Goal: Task Accomplishment & Management: Complete application form

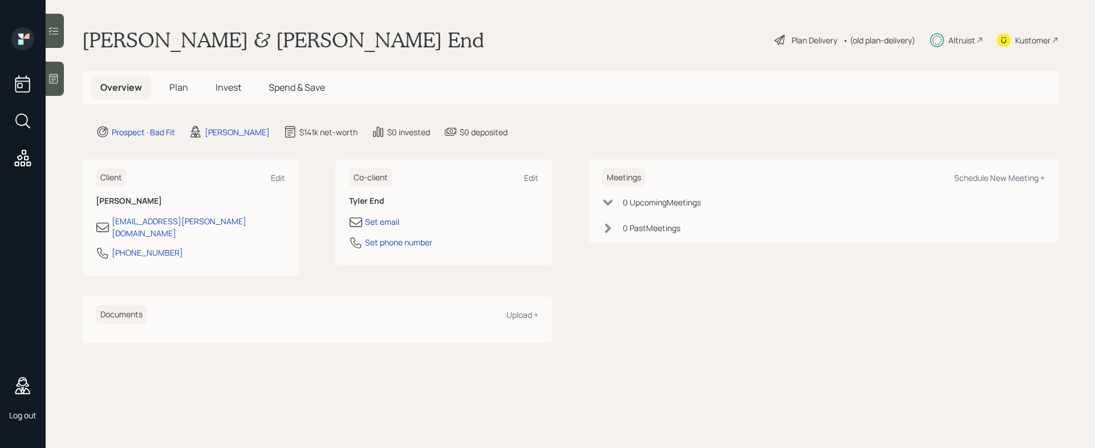
click at [801, 39] on div "Plan Delivery" at bounding box center [815, 40] width 46 height 12
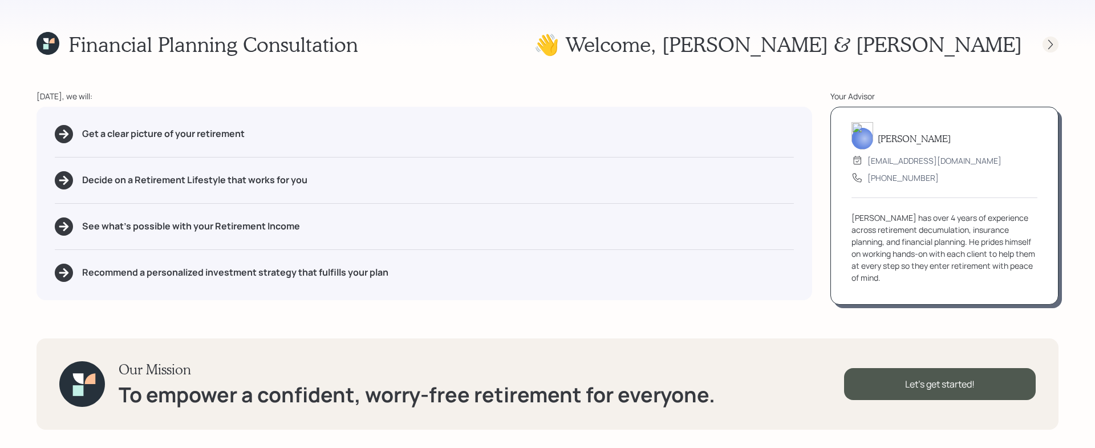
click at [1051, 41] on icon at bounding box center [1050, 44] width 11 height 11
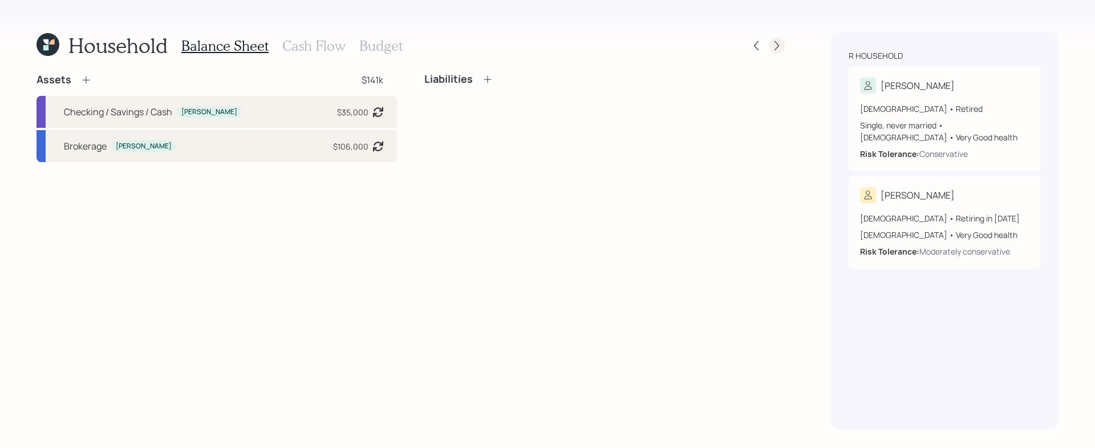
click at [777, 45] on icon at bounding box center [776, 45] width 11 height 11
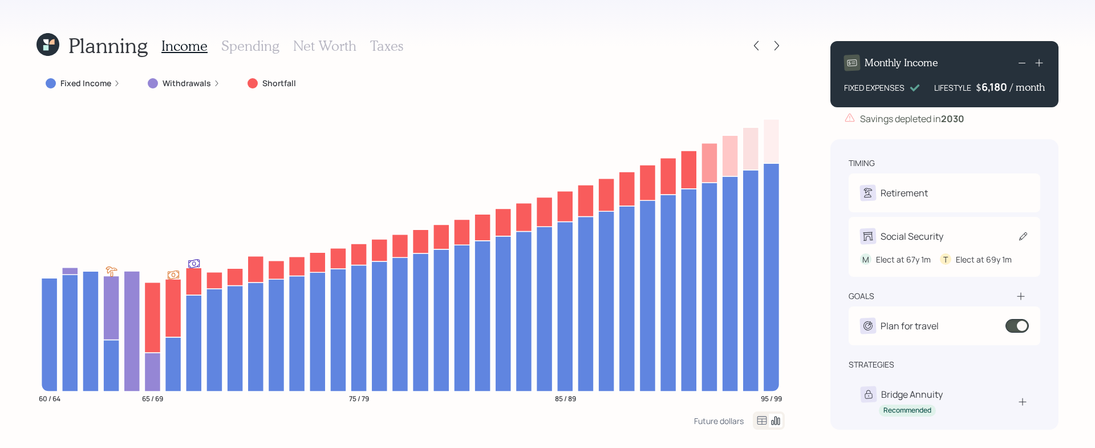
click at [921, 234] on div "Social Security" at bounding box center [912, 236] width 63 height 14
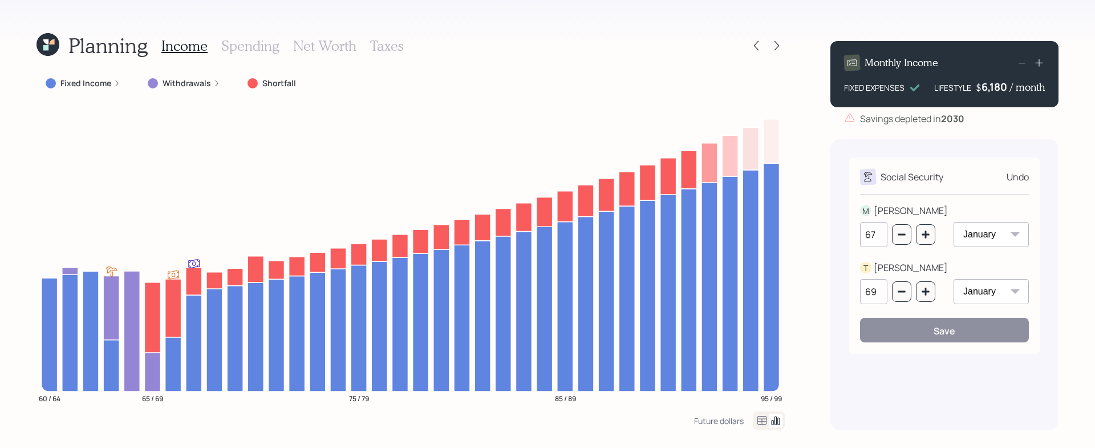
click at [755, 422] on icon at bounding box center [762, 421] width 14 height 14
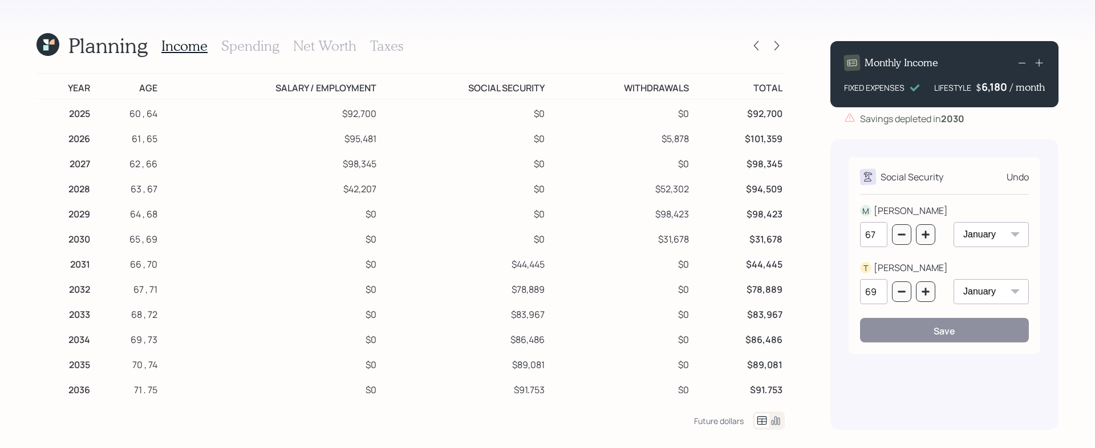
click at [334, 49] on h3 "Net Worth" at bounding box center [324, 46] width 63 height 17
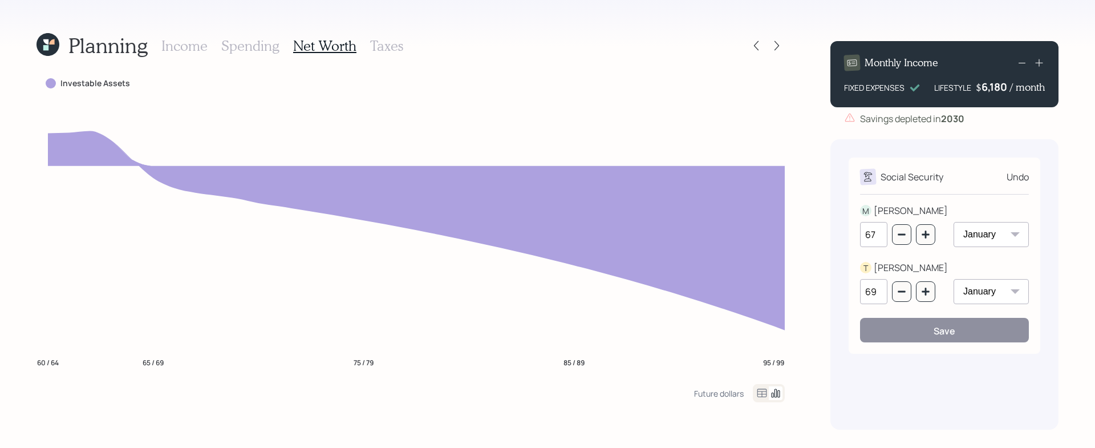
click at [1014, 177] on div "Undo" at bounding box center [1018, 177] width 22 height 14
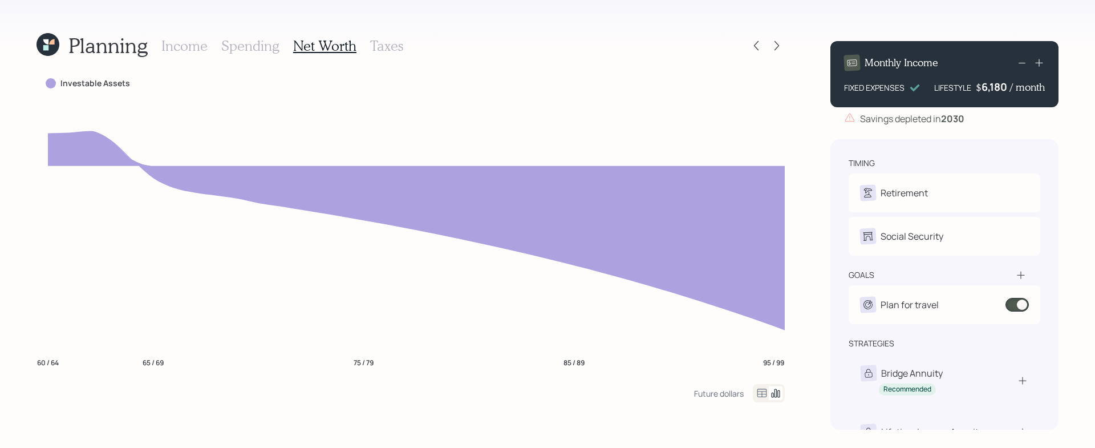
click at [931, 191] on div "Retirement" at bounding box center [944, 193] width 169 height 16
select select "6"
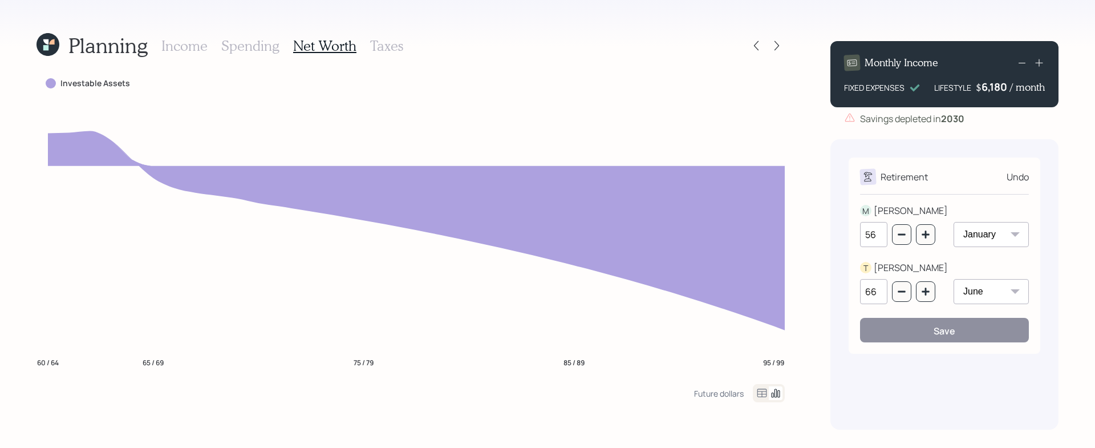
click at [1025, 177] on div "Undo" at bounding box center [1018, 177] width 22 height 14
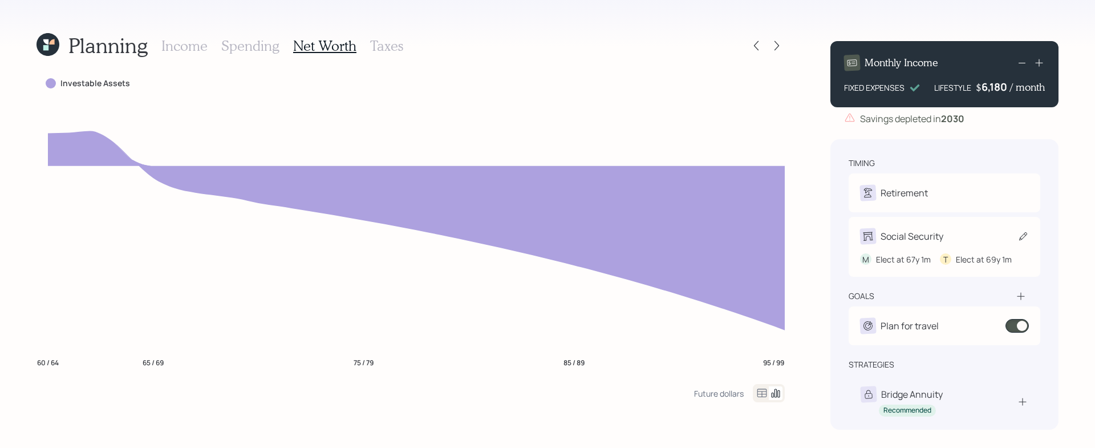
click at [900, 239] on div "Social Security" at bounding box center [912, 236] width 63 height 14
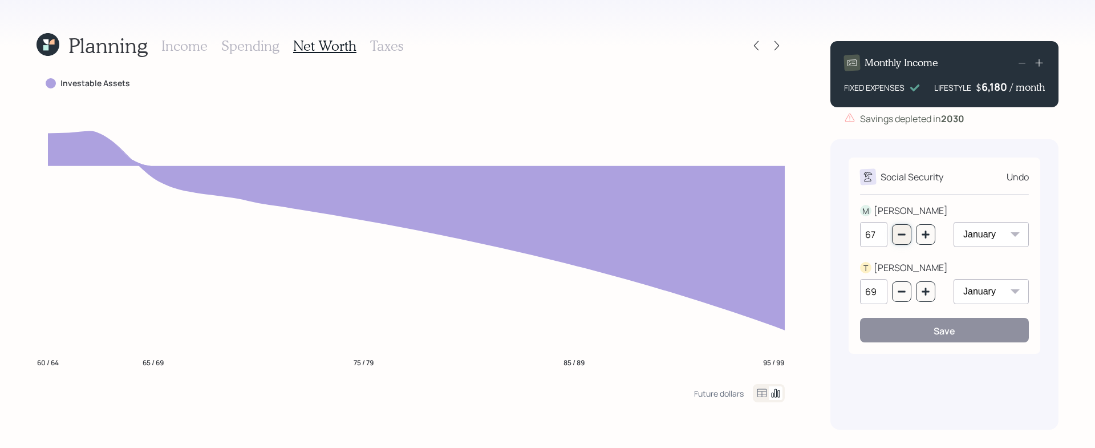
click at [901, 236] on icon "button" at bounding box center [901, 234] width 9 height 9
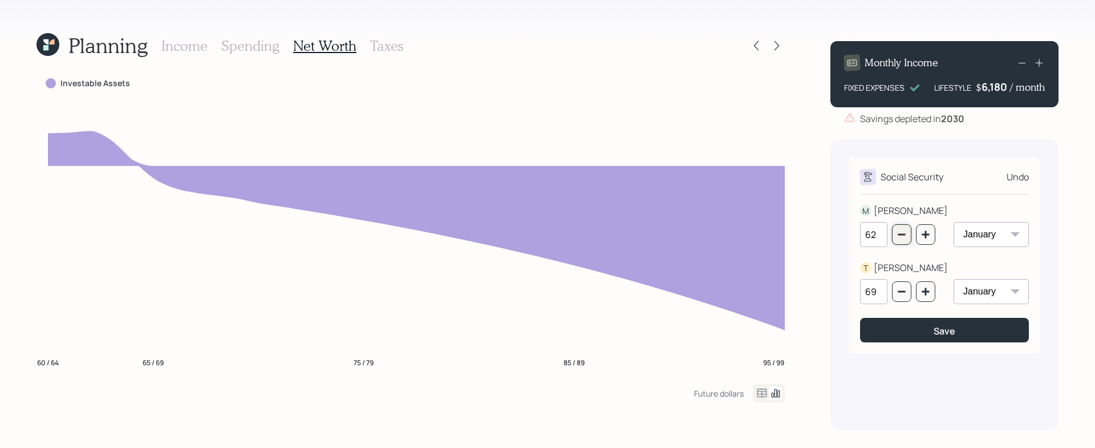
click at [901, 236] on icon "button" at bounding box center [901, 234] width 9 height 9
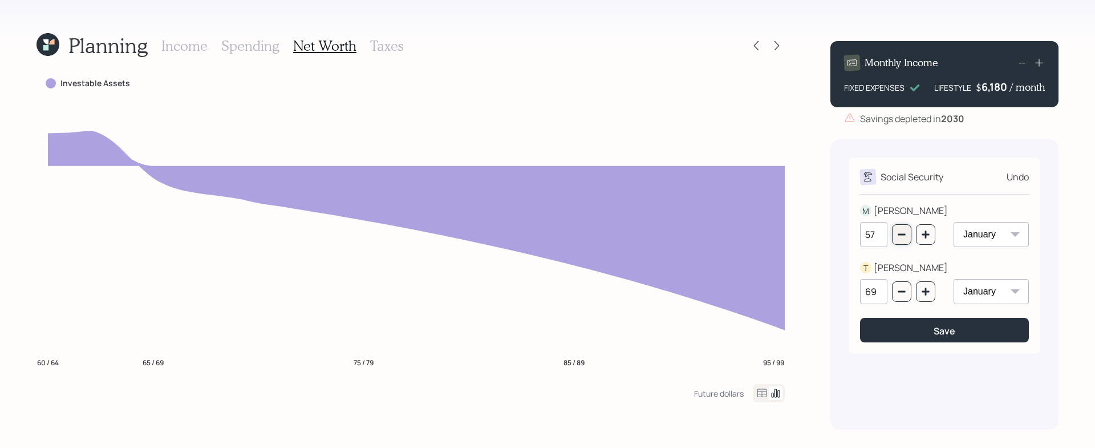
click at [901, 236] on icon "button" at bounding box center [901, 234] width 9 height 9
type input "56"
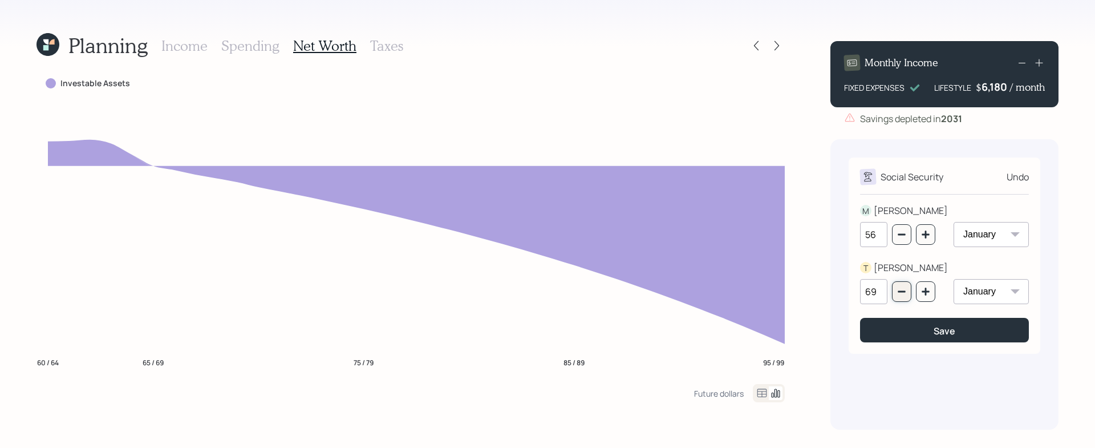
click at [901, 294] on icon "button" at bounding box center [901, 291] width 9 height 9
click at [925, 292] on icon "button" at bounding box center [925, 291] width 7 height 7
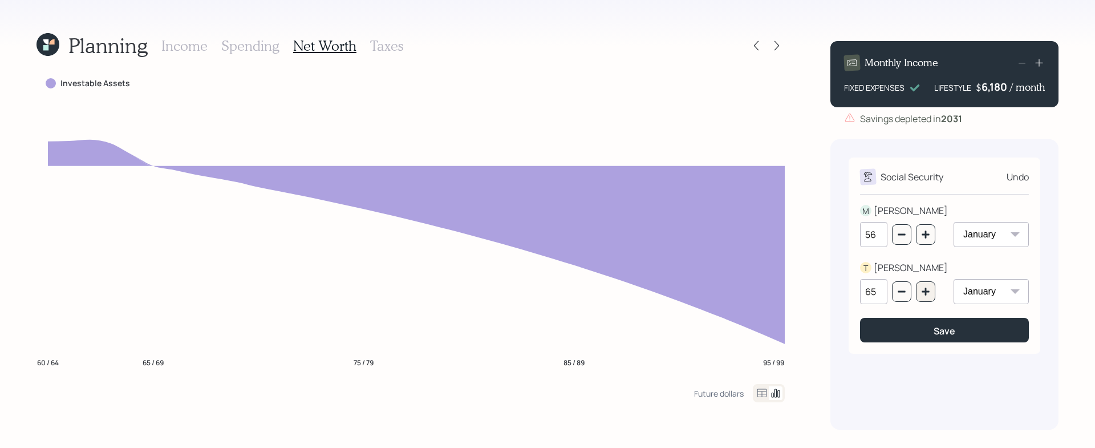
type input "66"
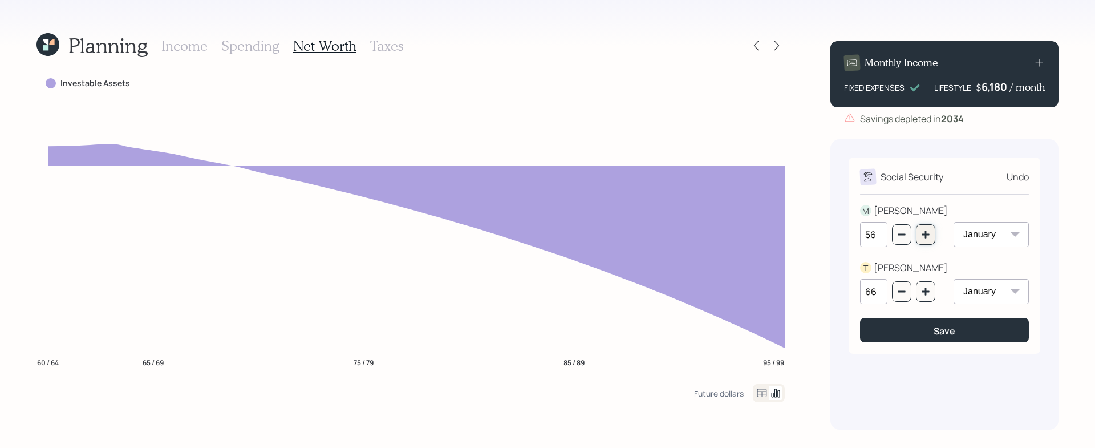
click at [925, 240] on button "button" at bounding box center [925, 234] width 19 height 21
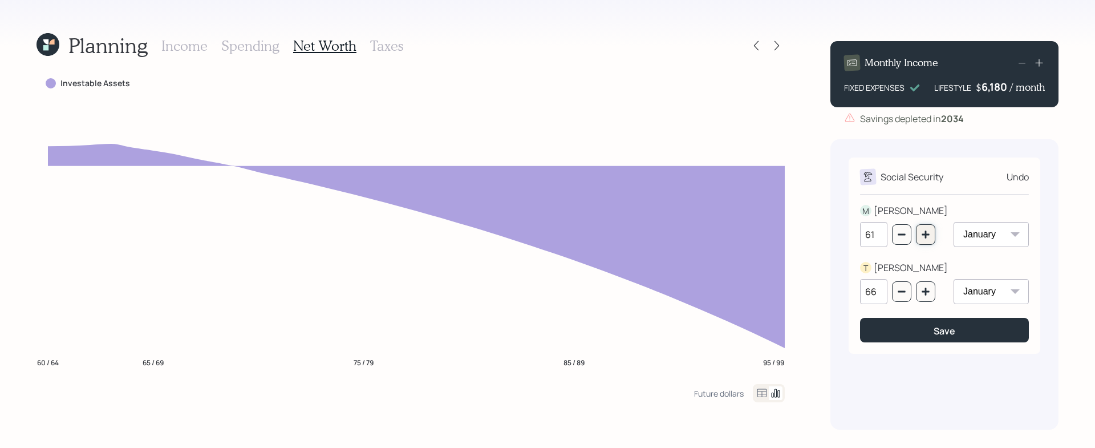
click at [925, 240] on button "button" at bounding box center [925, 234] width 19 height 21
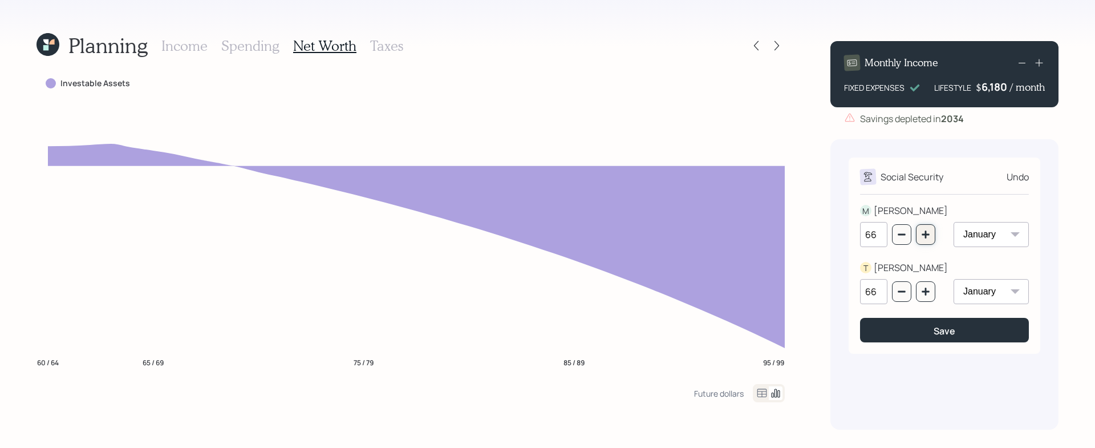
click at [925, 240] on button "button" at bounding box center [925, 234] width 19 height 21
type input "70"
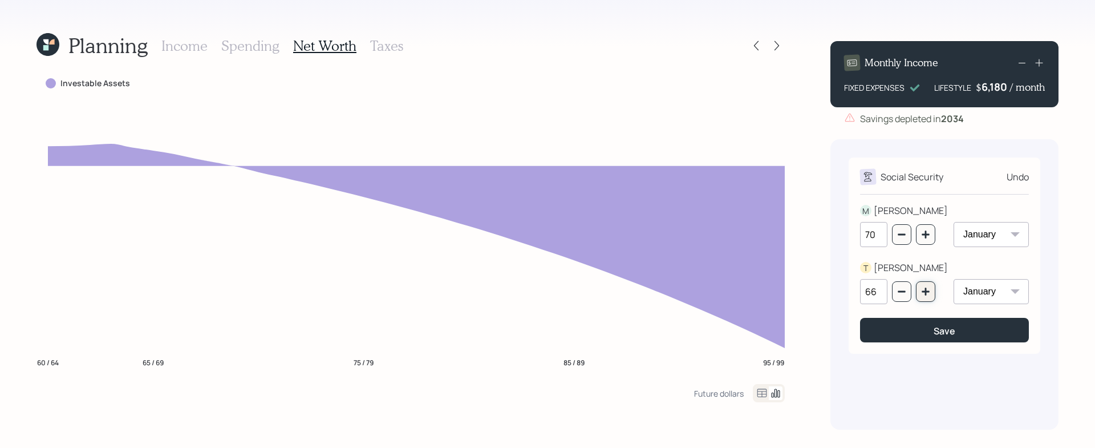
click at [921, 298] on button "button" at bounding box center [925, 291] width 19 height 21
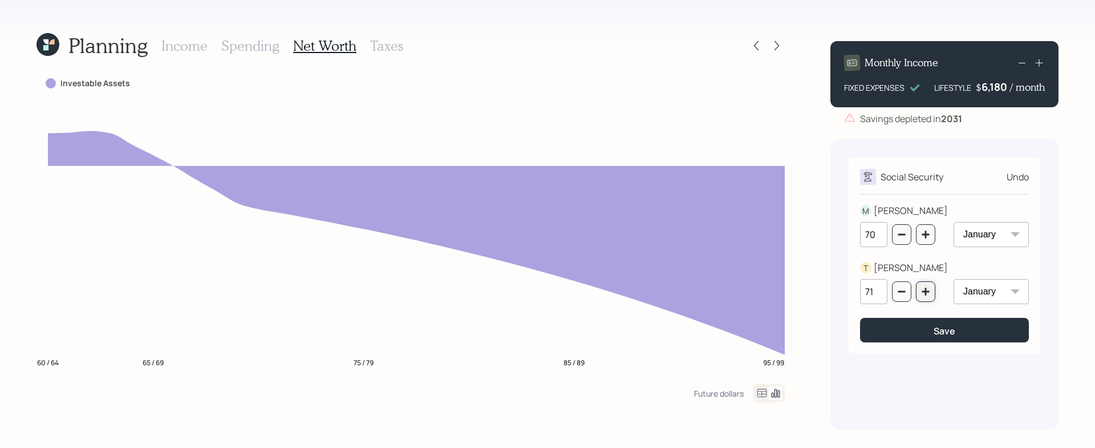
click at [921, 298] on button "button" at bounding box center [925, 291] width 19 height 21
click at [903, 293] on icon "button" at bounding box center [901, 291] width 9 height 9
type input "70"
